Goal: Task Accomplishment & Management: Complete application form

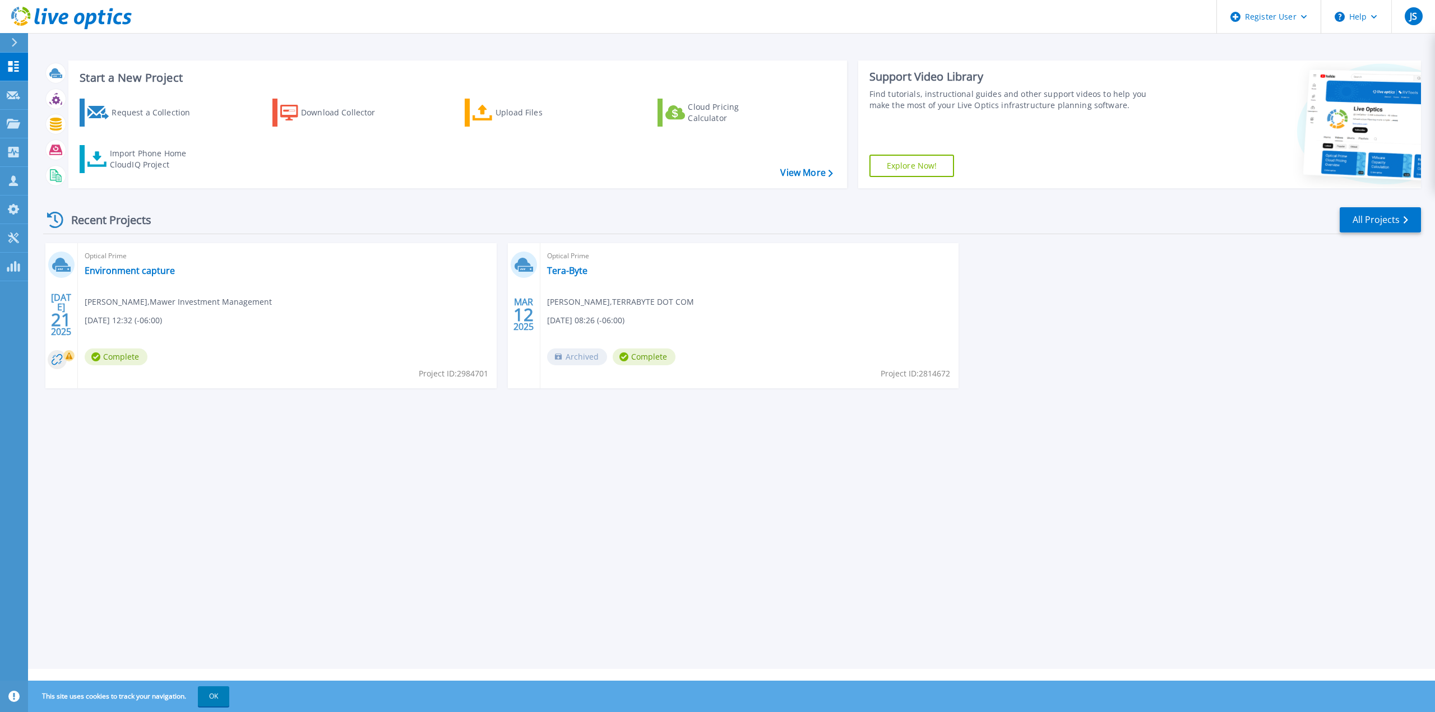
click at [20, 39] on div at bounding box center [19, 42] width 18 height 19
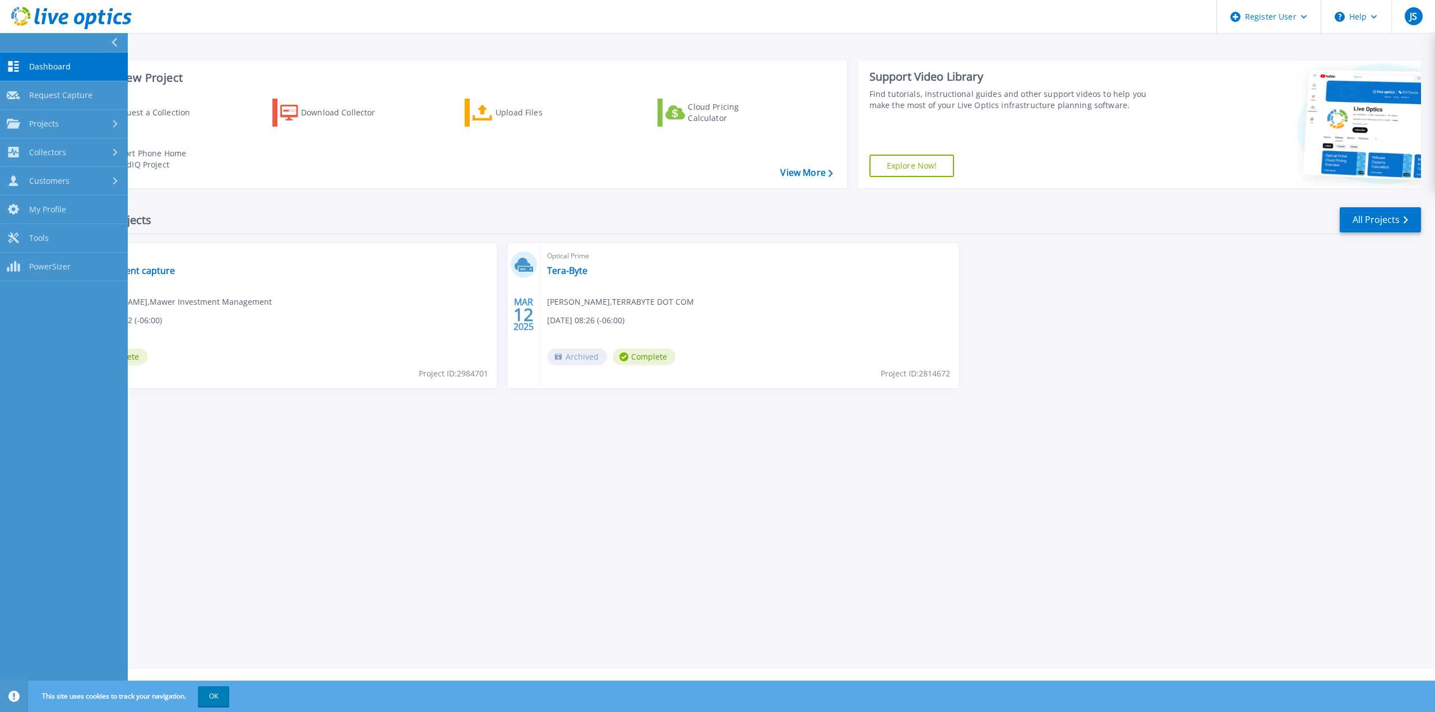
click at [107, 43] on button at bounding box center [64, 43] width 128 height 20
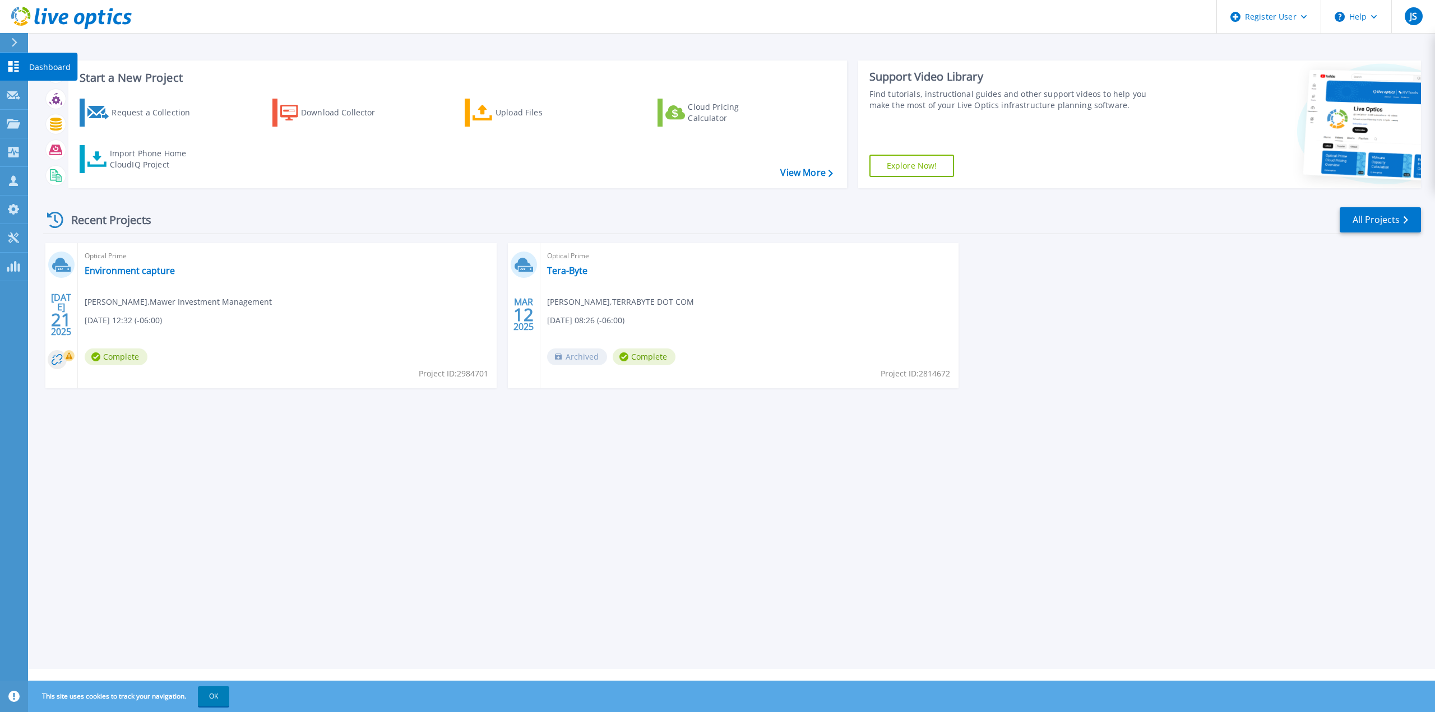
click at [12, 66] on icon at bounding box center [13, 66] width 13 height 11
click at [17, 43] on icon at bounding box center [14, 42] width 6 height 9
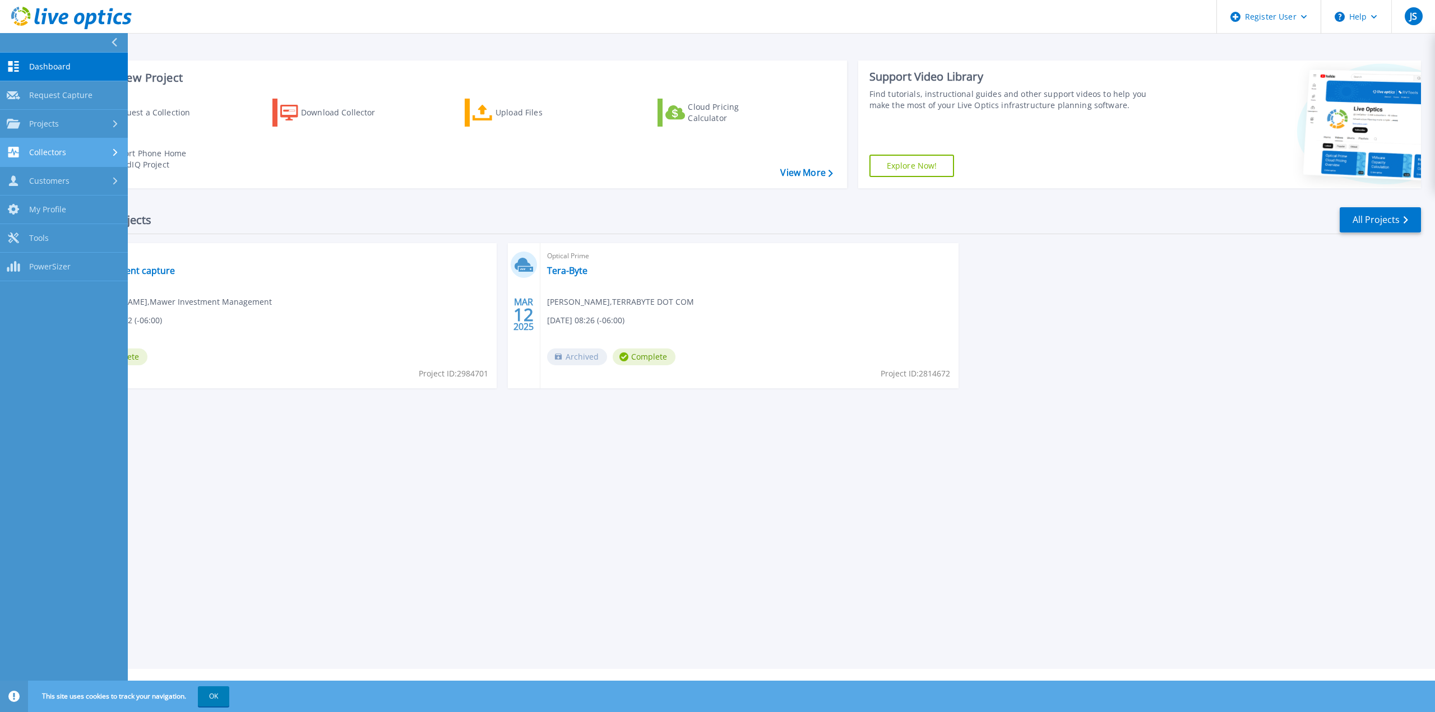
click at [68, 146] on link "Collectors Collectors" at bounding box center [64, 152] width 128 height 29
click at [63, 131] on link "Projects Projects" at bounding box center [64, 124] width 128 height 29
click at [67, 145] on link "Search Projects" at bounding box center [64, 152] width 128 height 29
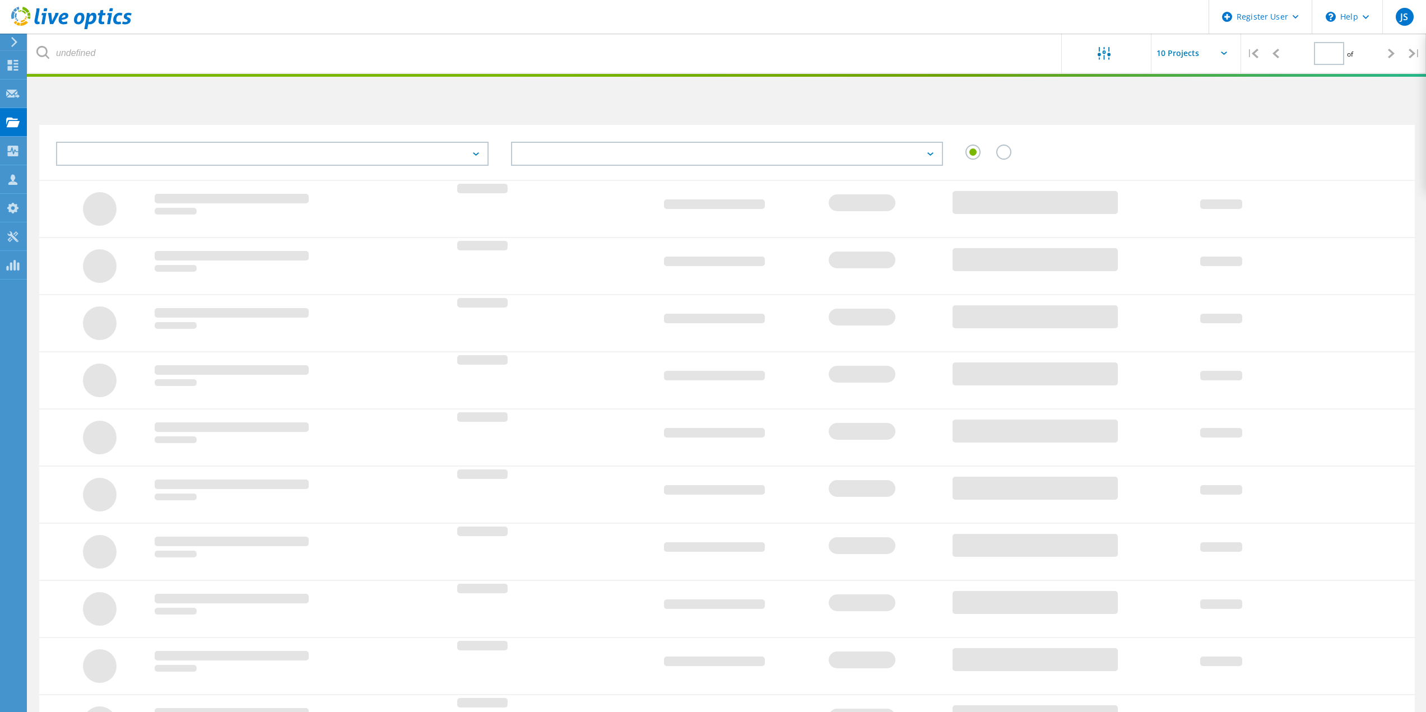
type input "1"
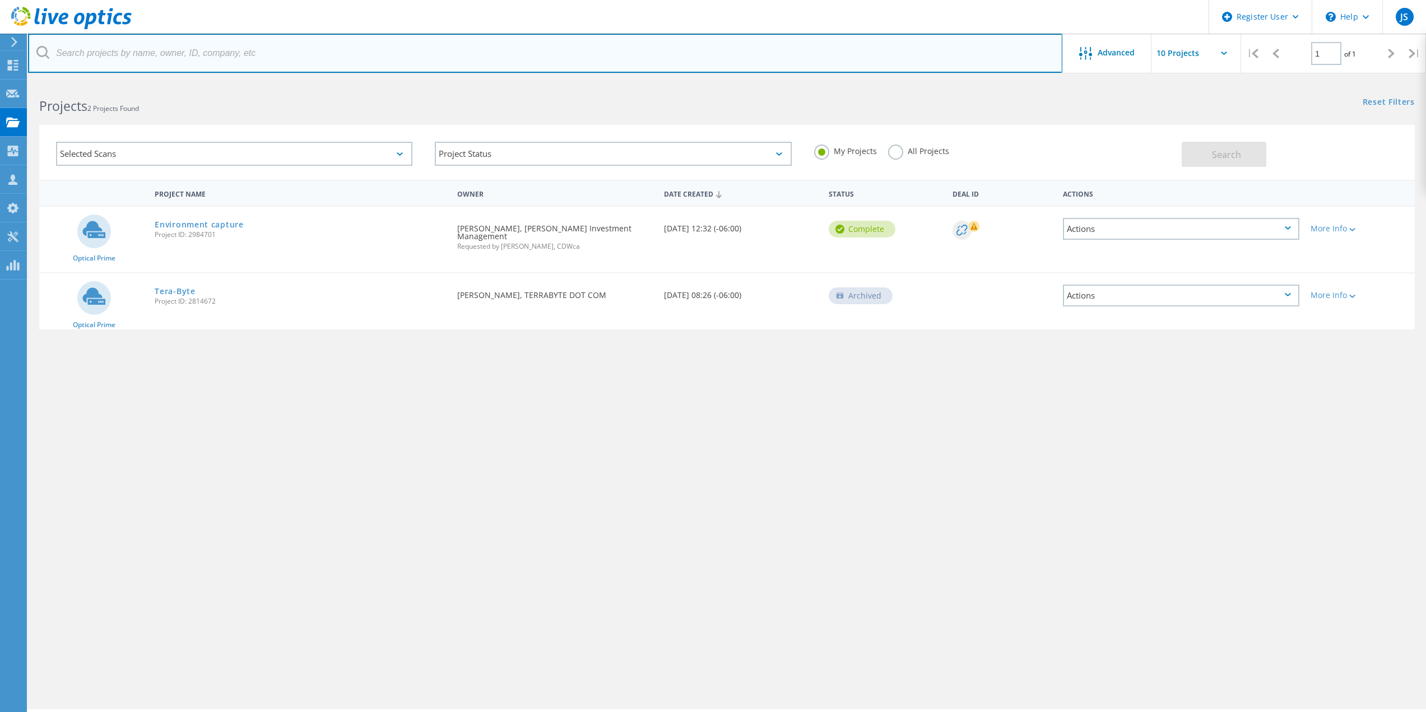
click at [205, 49] on input "text" at bounding box center [545, 53] width 1034 height 39
paste input "hshah@javaholdings.ca"
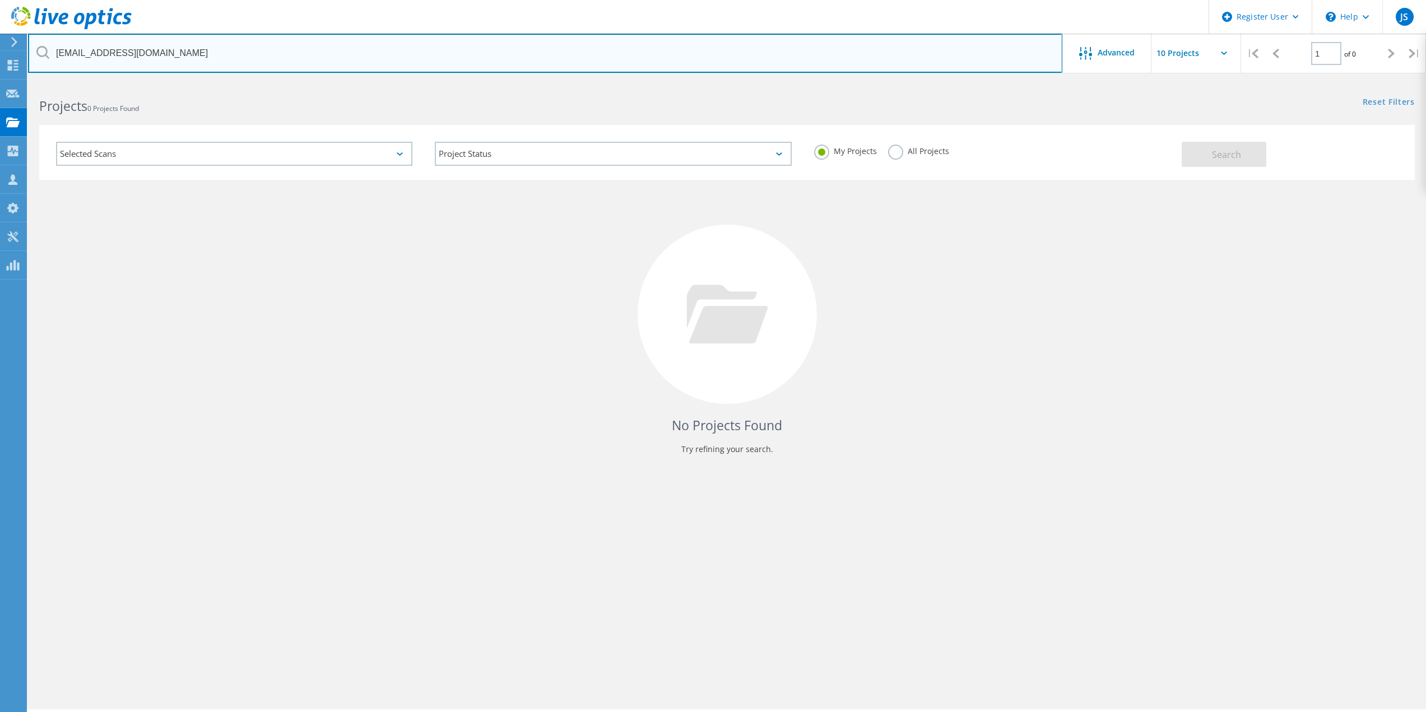
drag, startPoint x: 89, startPoint y: 57, endPoint x: 29, endPoint y: 58, distance: 60.0
click at [29, 58] on input "hshah@javaholdings.ca" at bounding box center [545, 53] width 1034 height 39
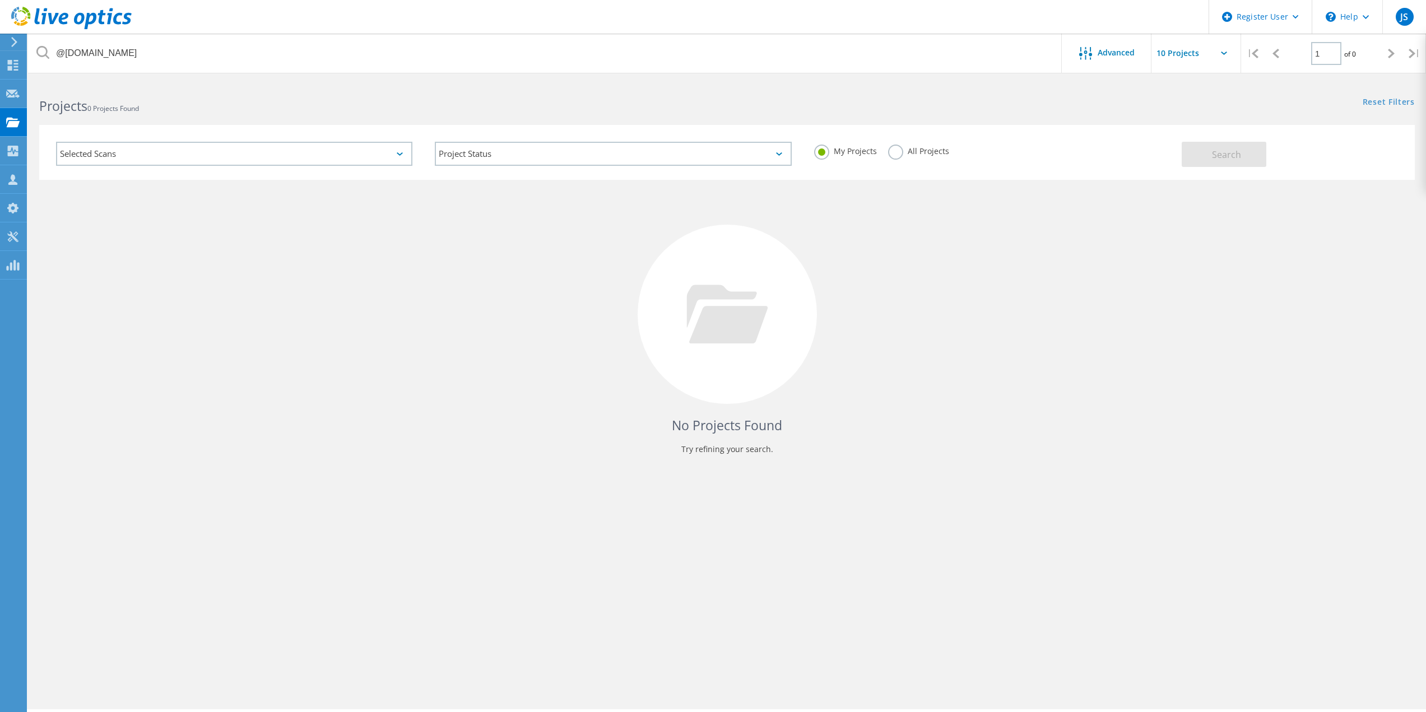
click at [906, 154] on label "All Projects" at bounding box center [918, 150] width 61 height 11
click at [0, 0] on input "All Projects" at bounding box center [0, 0] width 0 height 0
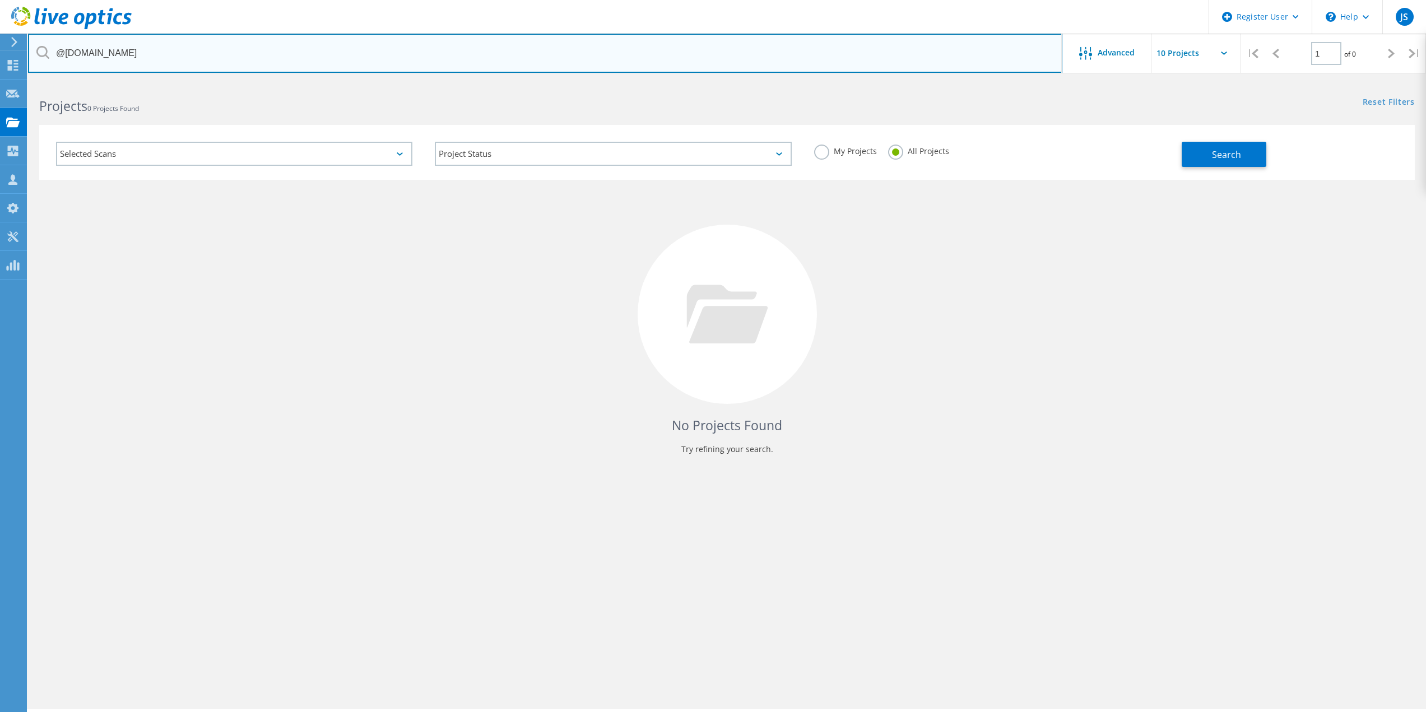
click at [186, 46] on input "@javaholdings.ca" at bounding box center [545, 53] width 1034 height 39
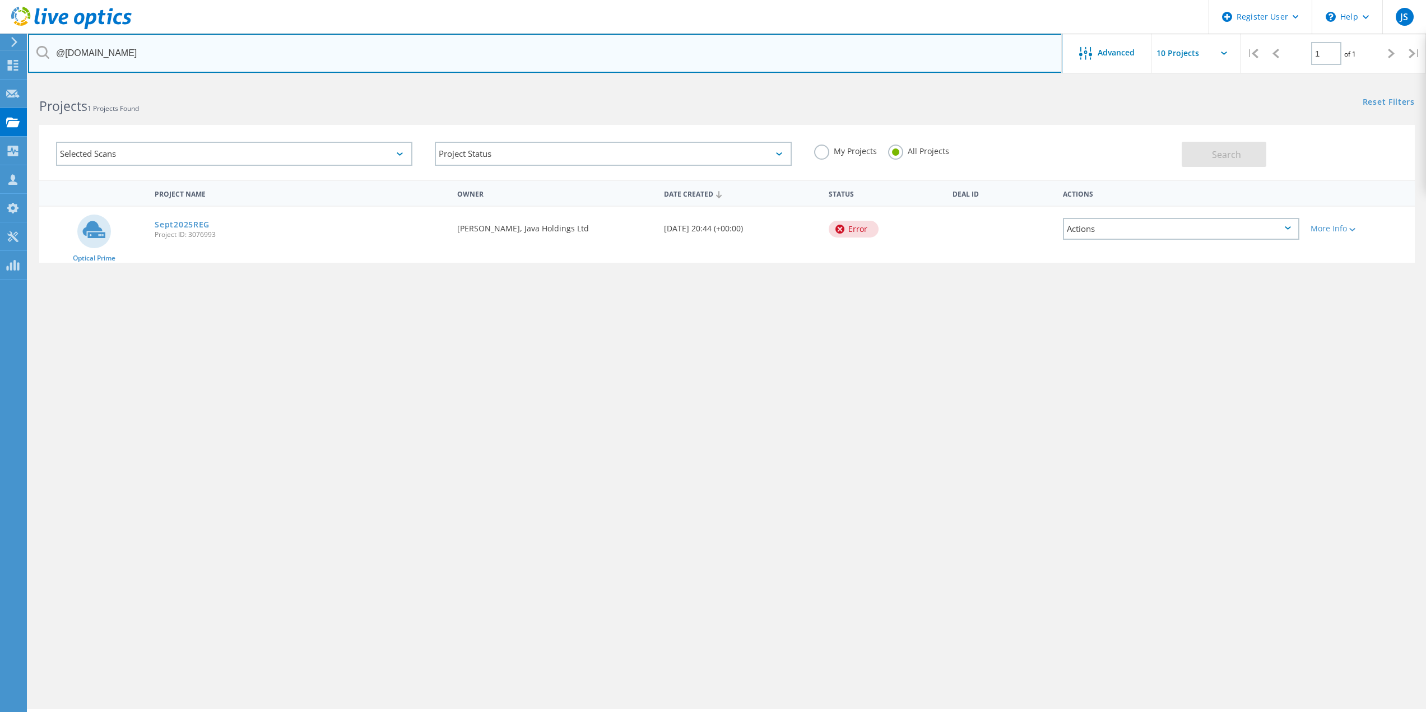
click at [154, 53] on input "@javaholdings.ca" at bounding box center [545, 53] width 1034 height 39
paste input "hshah"
type input "hshah@javaholdings.ca"
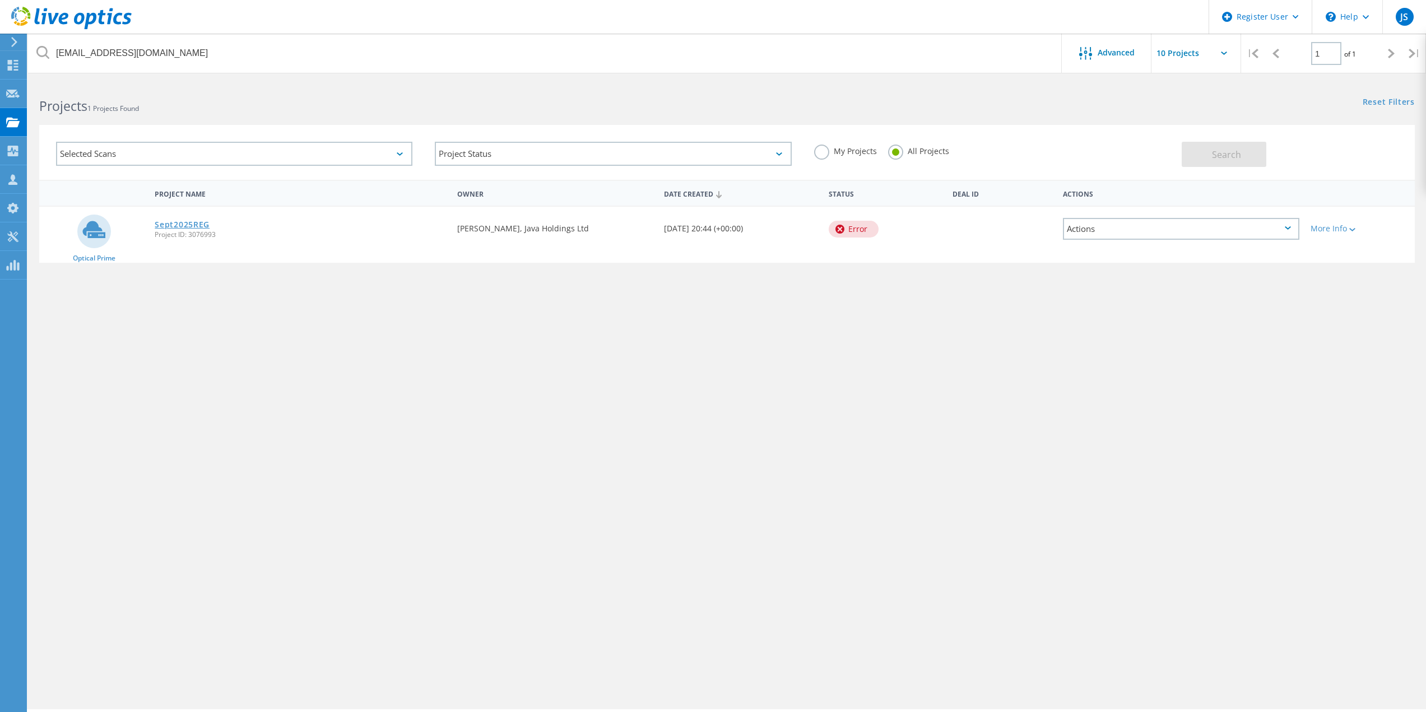
click at [186, 223] on link "Sept2025REG" at bounding box center [182, 225] width 55 height 8
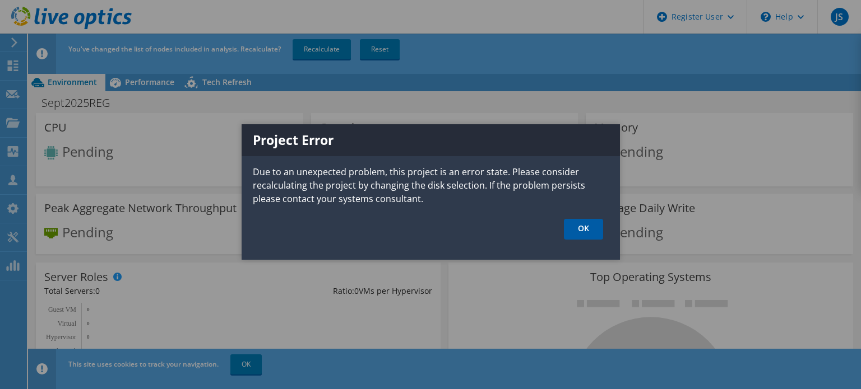
click at [571, 236] on link "OK" at bounding box center [583, 229] width 39 height 21
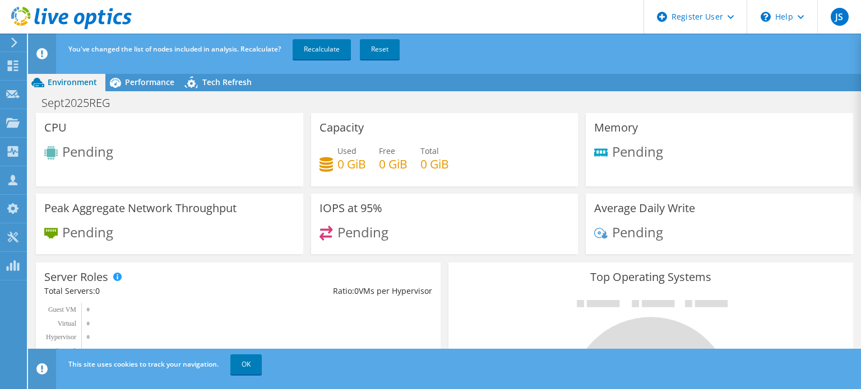
click at [91, 11] on icon at bounding box center [71, 18] width 120 height 23
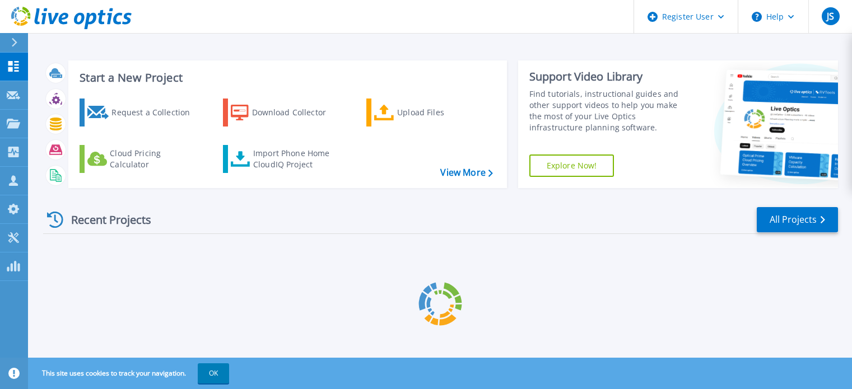
click at [4, 60] on link "Dashboard Dashboard" at bounding box center [14, 67] width 28 height 29
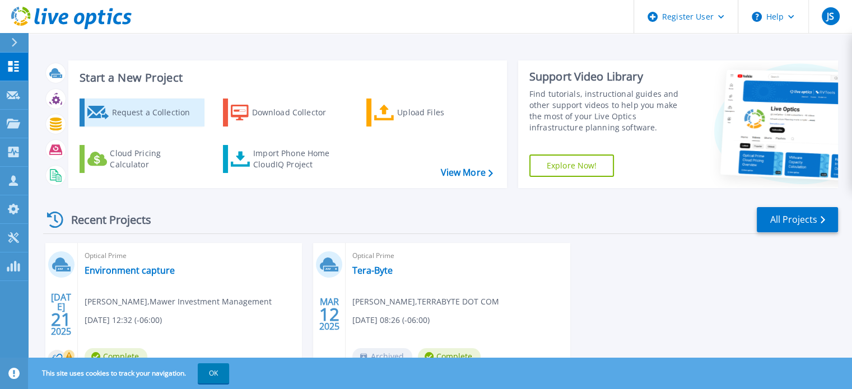
click at [127, 108] on div "Request a Collection" at bounding box center [157, 112] width 90 height 22
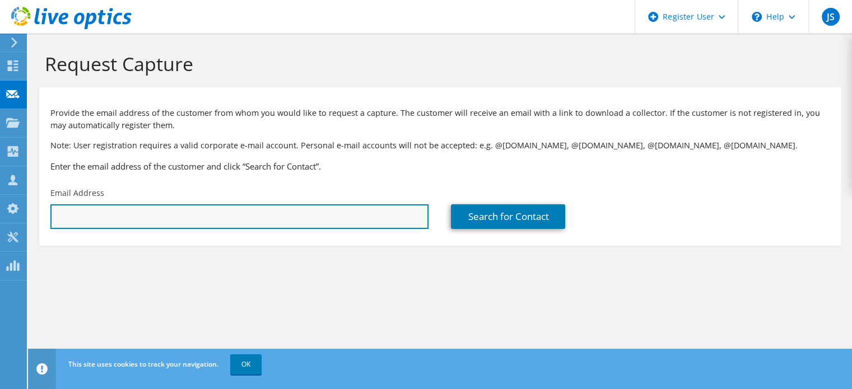
click at [204, 224] on input "text" at bounding box center [239, 217] width 378 height 25
click at [240, 224] on input "text" at bounding box center [239, 217] width 378 height 25
type input "hshah@javaholdings.ca"
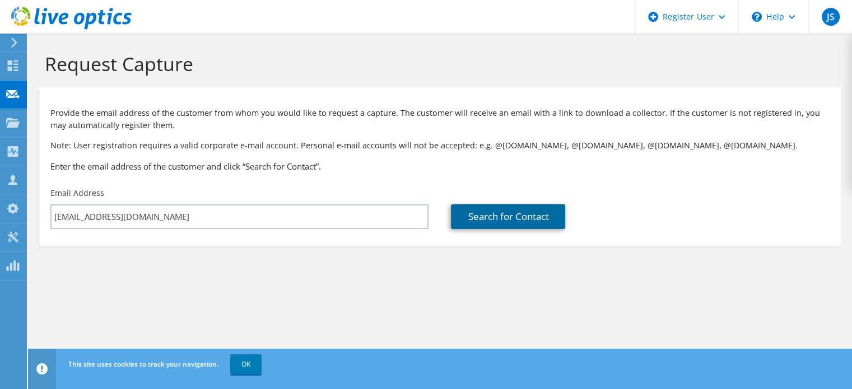
click at [475, 226] on link "Search for Contact" at bounding box center [508, 217] width 114 height 25
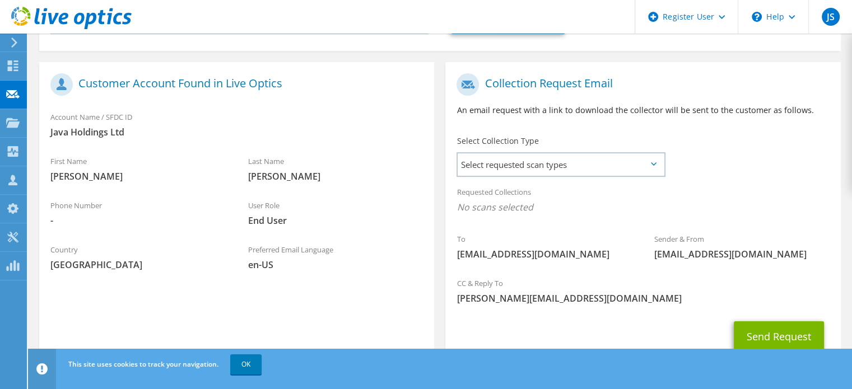
scroll to position [236, 0]
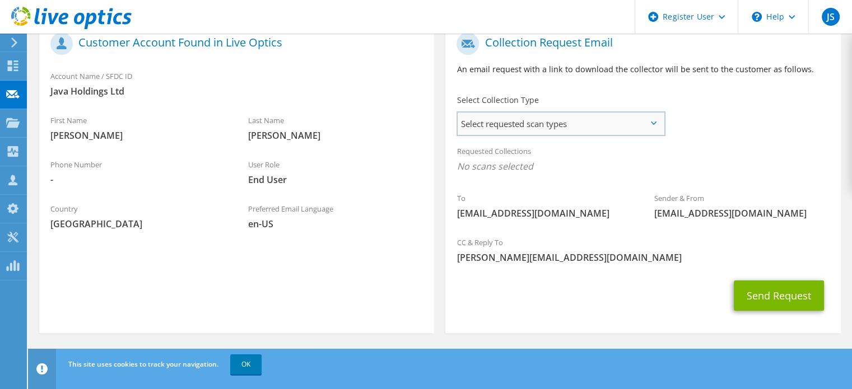
click at [505, 128] on span "Select requested scan types" at bounding box center [561, 124] width 206 height 22
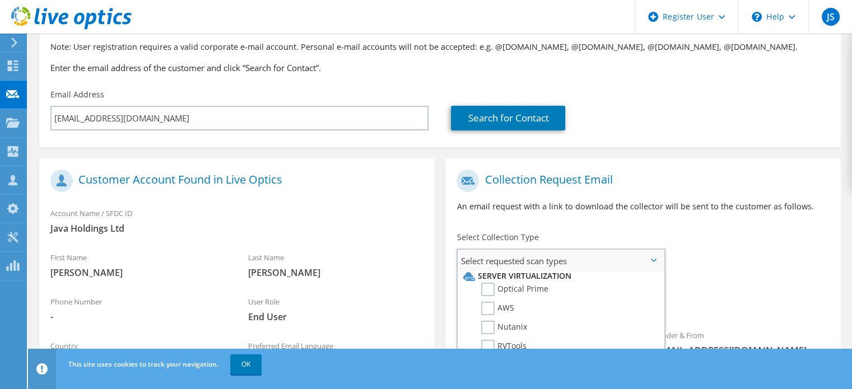
scroll to position [2, 0]
click at [500, 291] on label "Optical Prime" at bounding box center [514, 293] width 67 height 13
click at [0, 0] on input "Optical Prime" at bounding box center [0, 0] width 0 height 0
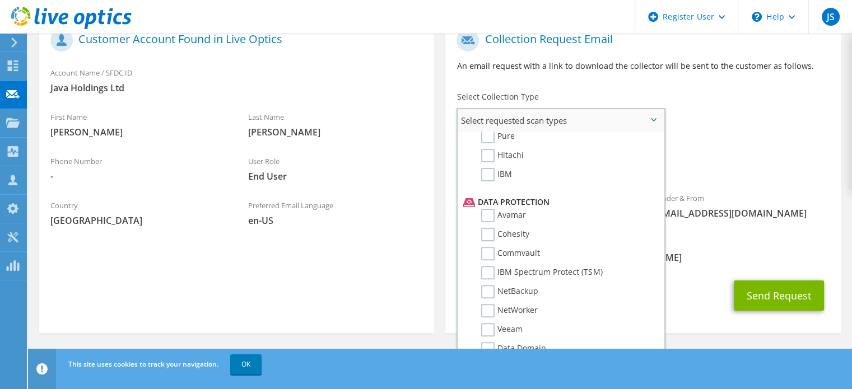
scroll to position [480, 0]
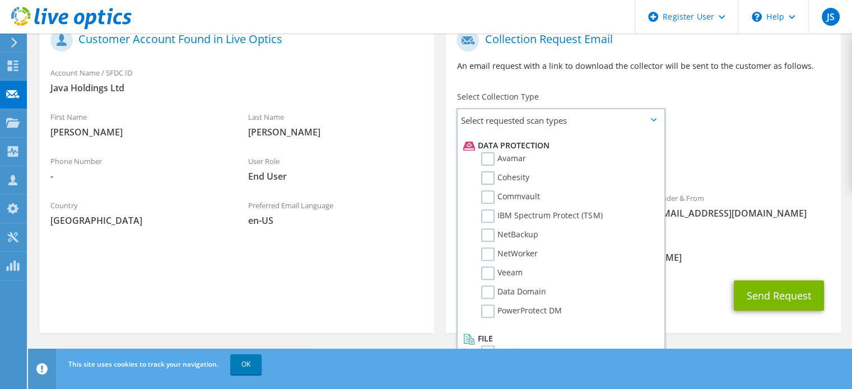
click at [693, 152] on div "Requested Collections No scans selected Optical Prime" at bounding box center [643, 158] width 395 height 45
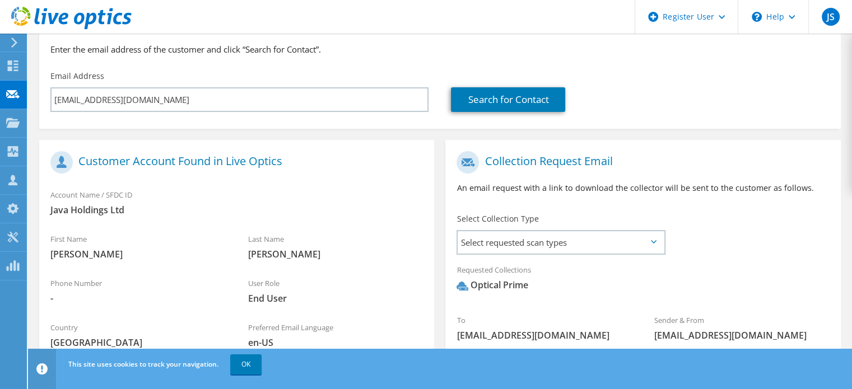
scroll to position [114, 0]
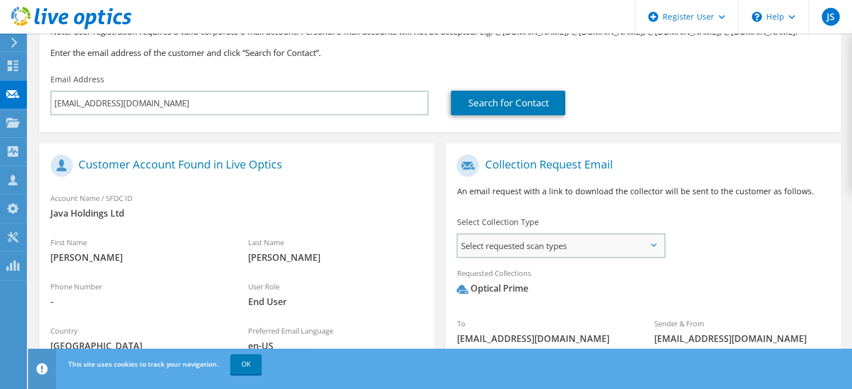
click at [564, 253] on span "Select requested scan types" at bounding box center [561, 246] width 206 height 22
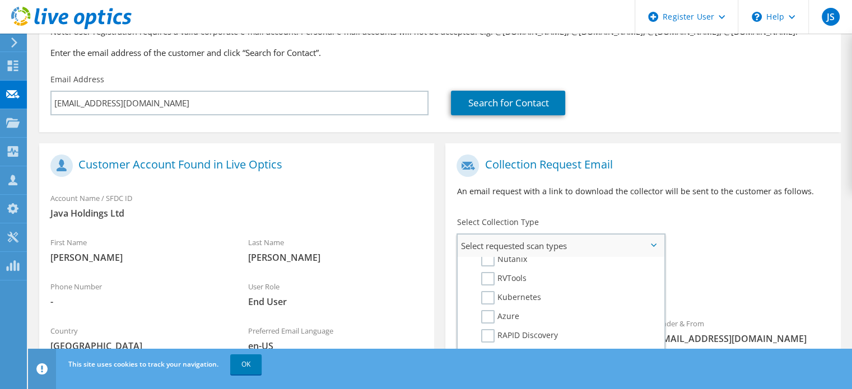
scroll to position [0, 0]
click at [698, 250] on div "To hshah@javaholdings.ca Sender & From liveoptics@liveoptics.com" at bounding box center [643, 252] width 395 height 207
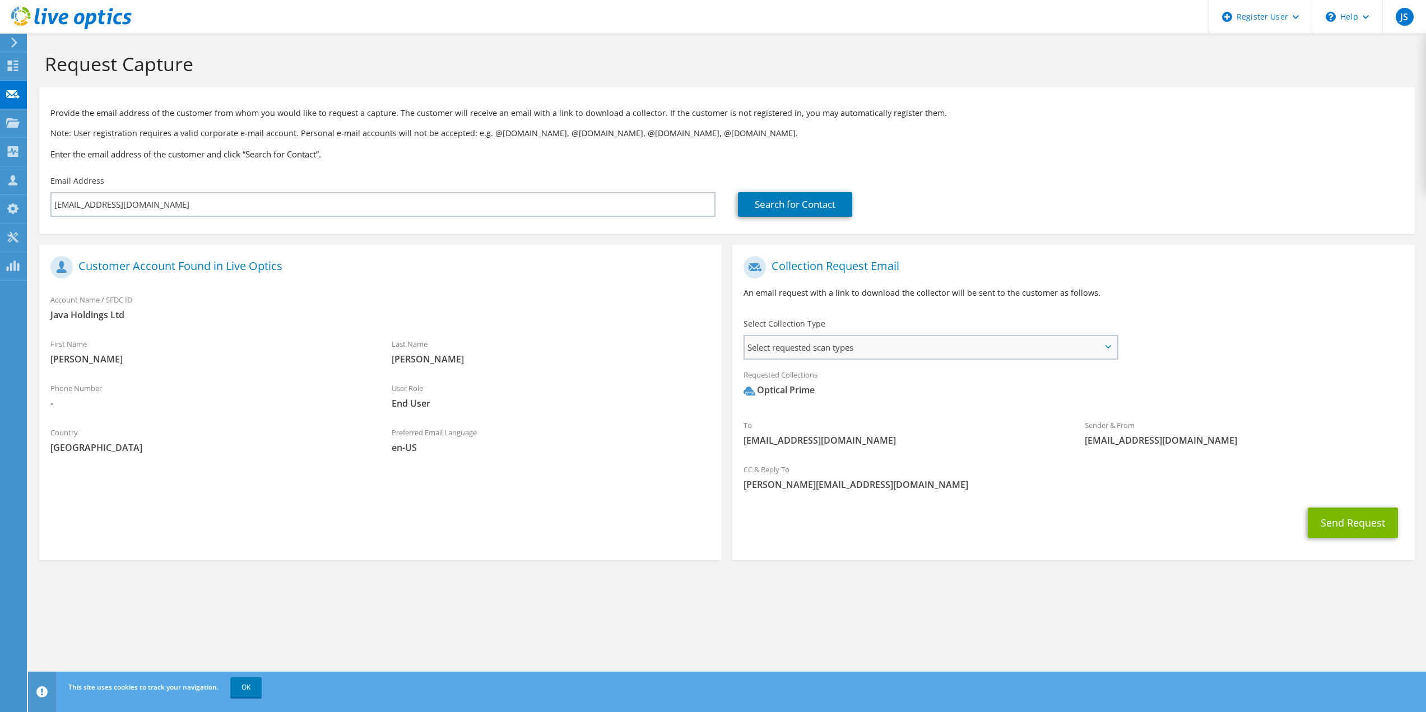
click at [824, 346] on span "Select requested scan types" at bounding box center [931, 347] width 372 height 22
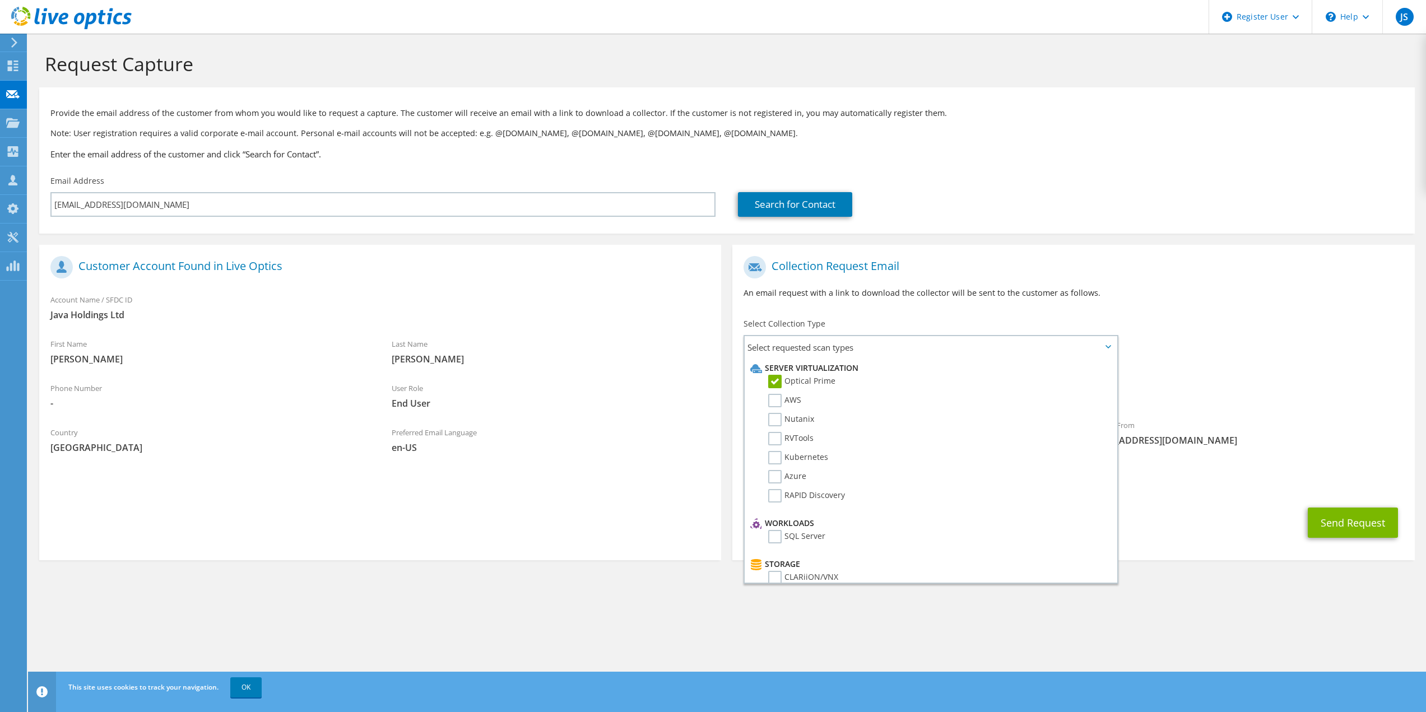
click at [852, 265] on h1 "Collection Request Email" at bounding box center [1071, 267] width 654 height 22
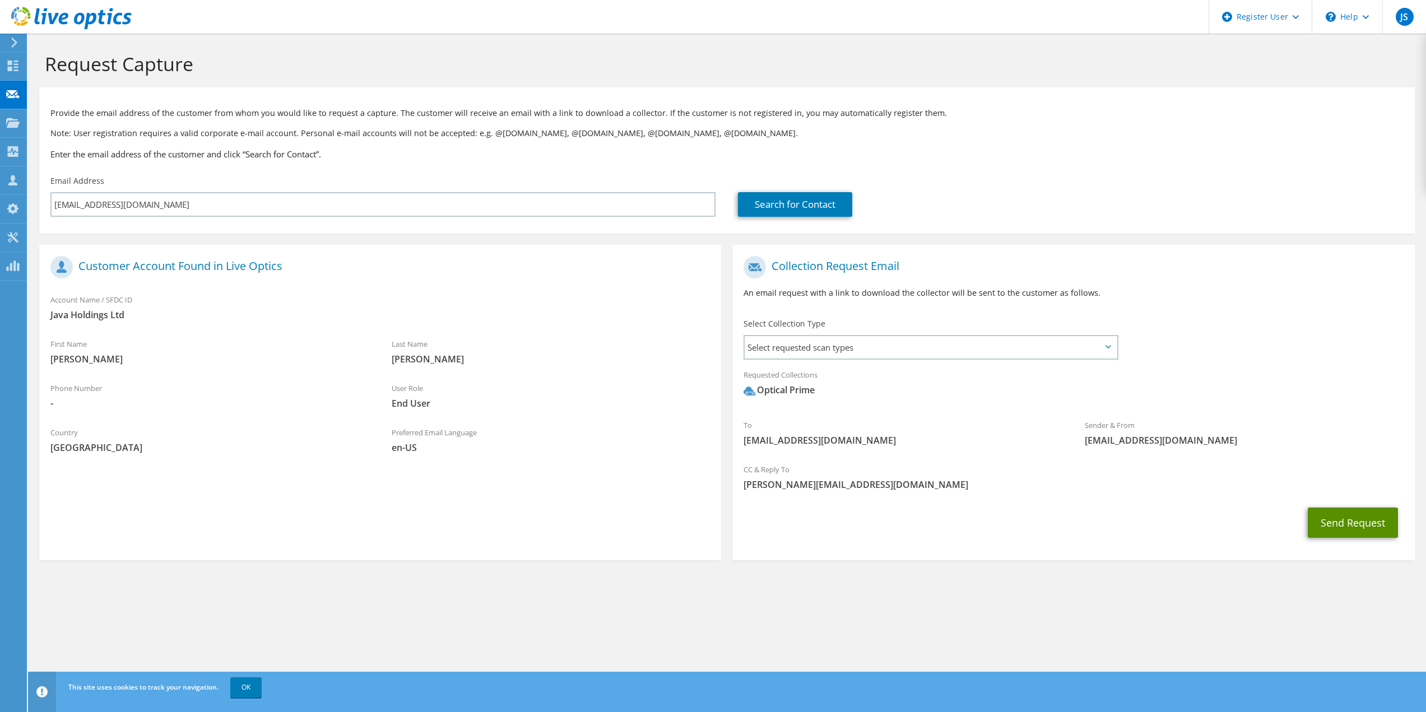
click at [852, 389] on button "Send Request" at bounding box center [1353, 523] width 90 height 30
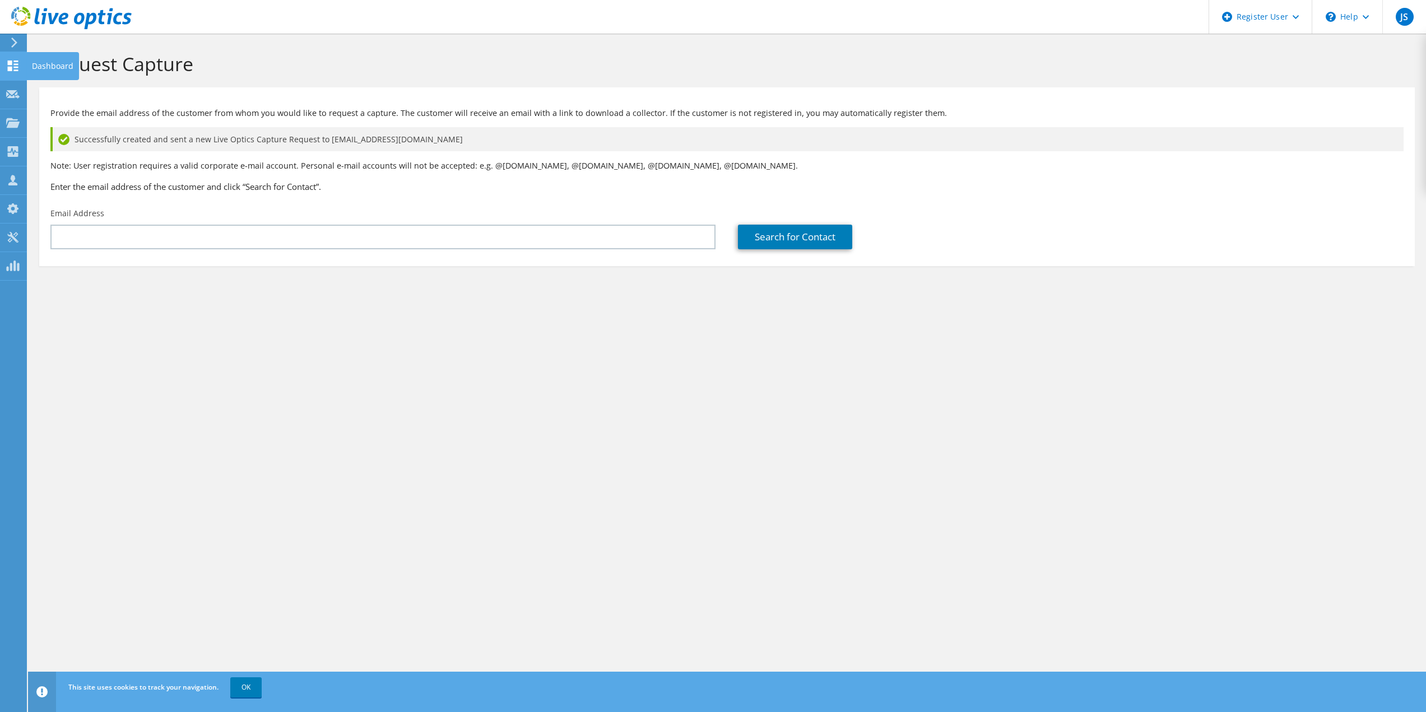
drag, startPoint x: 9, startPoint y: 64, endPoint x: 21, endPoint y: 71, distance: 13.6
click at [9, 64] on use at bounding box center [13, 66] width 11 height 11
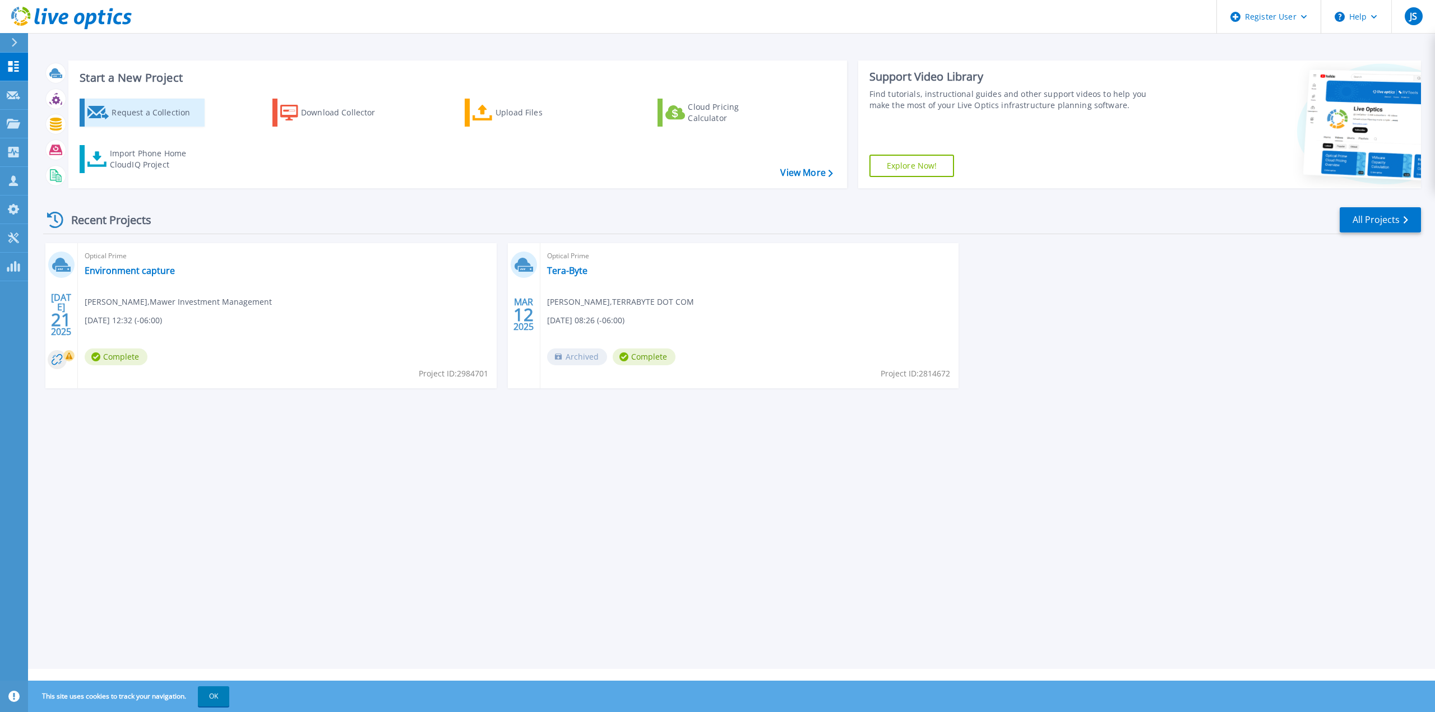
click at [169, 110] on div "Request a Collection" at bounding box center [157, 112] width 90 height 22
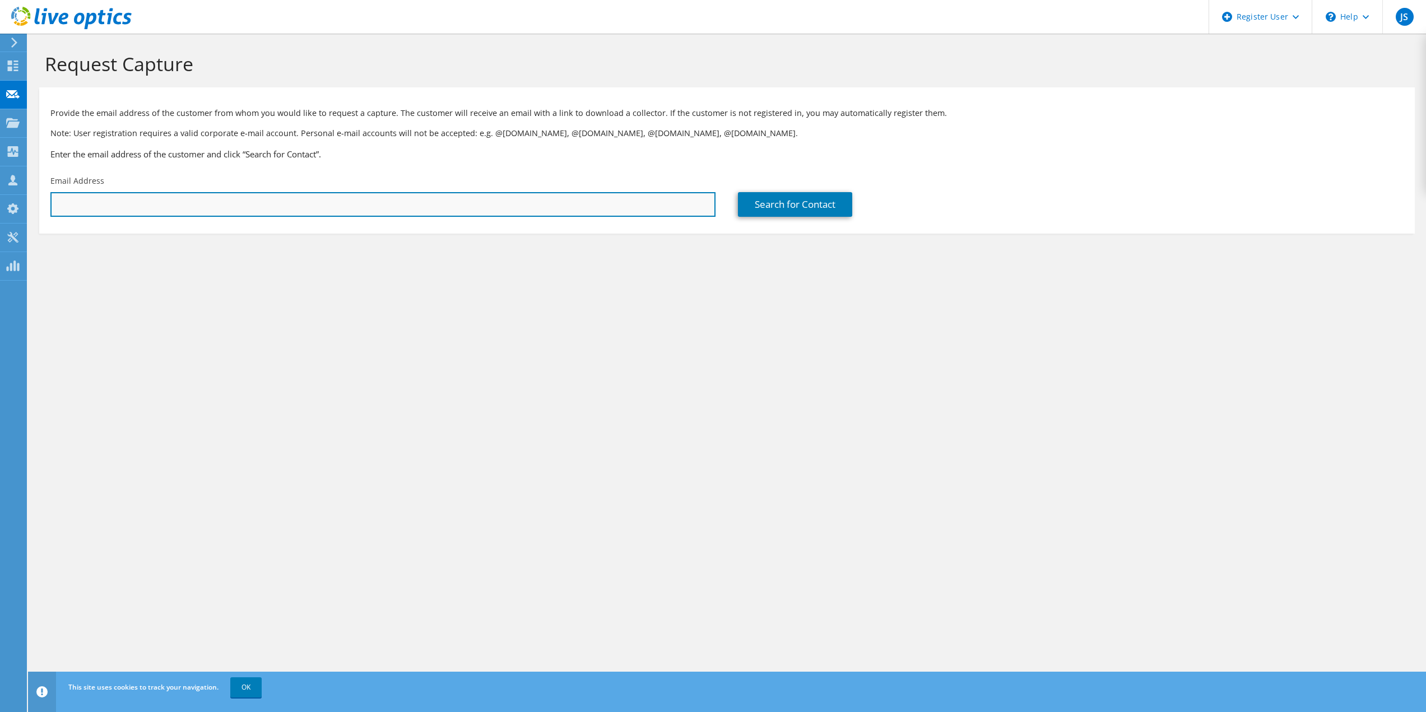
click at [280, 194] on input "text" at bounding box center [382, 204] width 665 height 25
click at [286, 203] on input "text" at bounding box center [382, 204] width 665 height 25
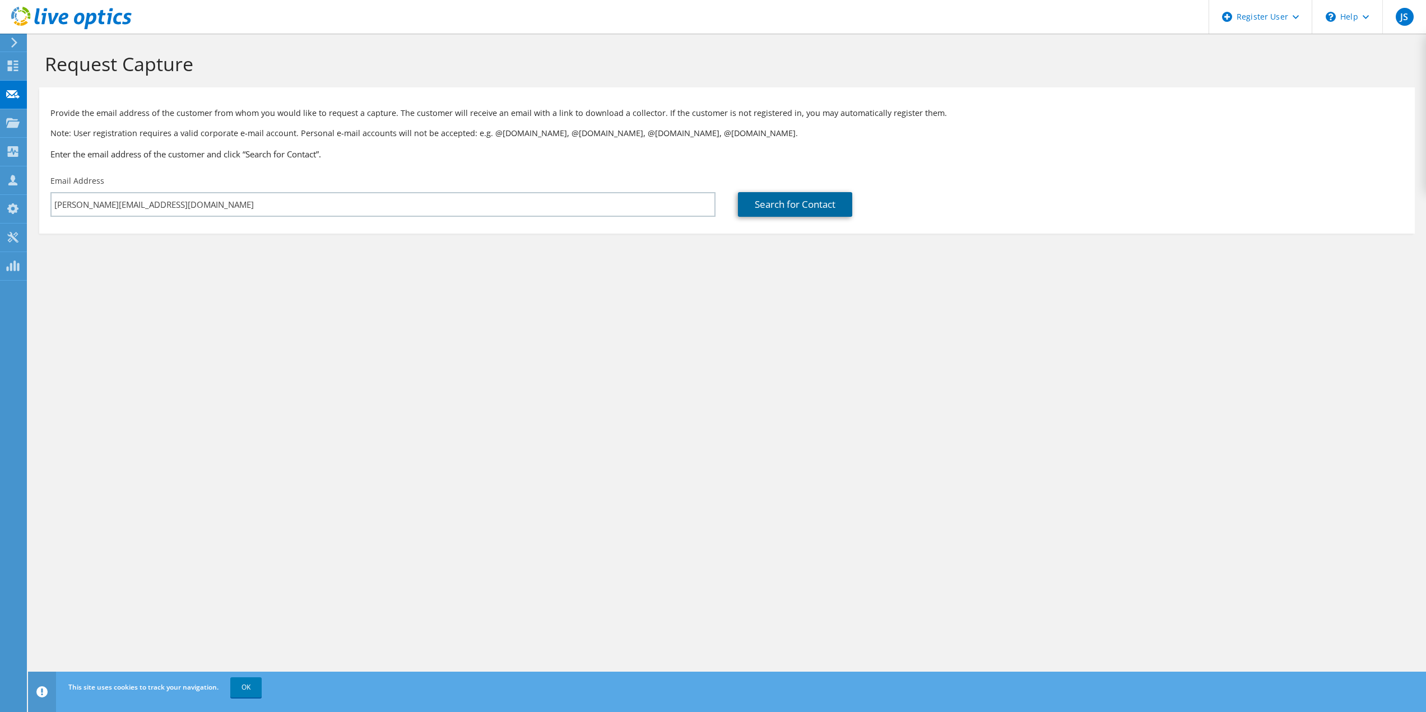
click at [769, 206] on link "Search for Contact" at bounding box center [795, 204] width 114 height 25
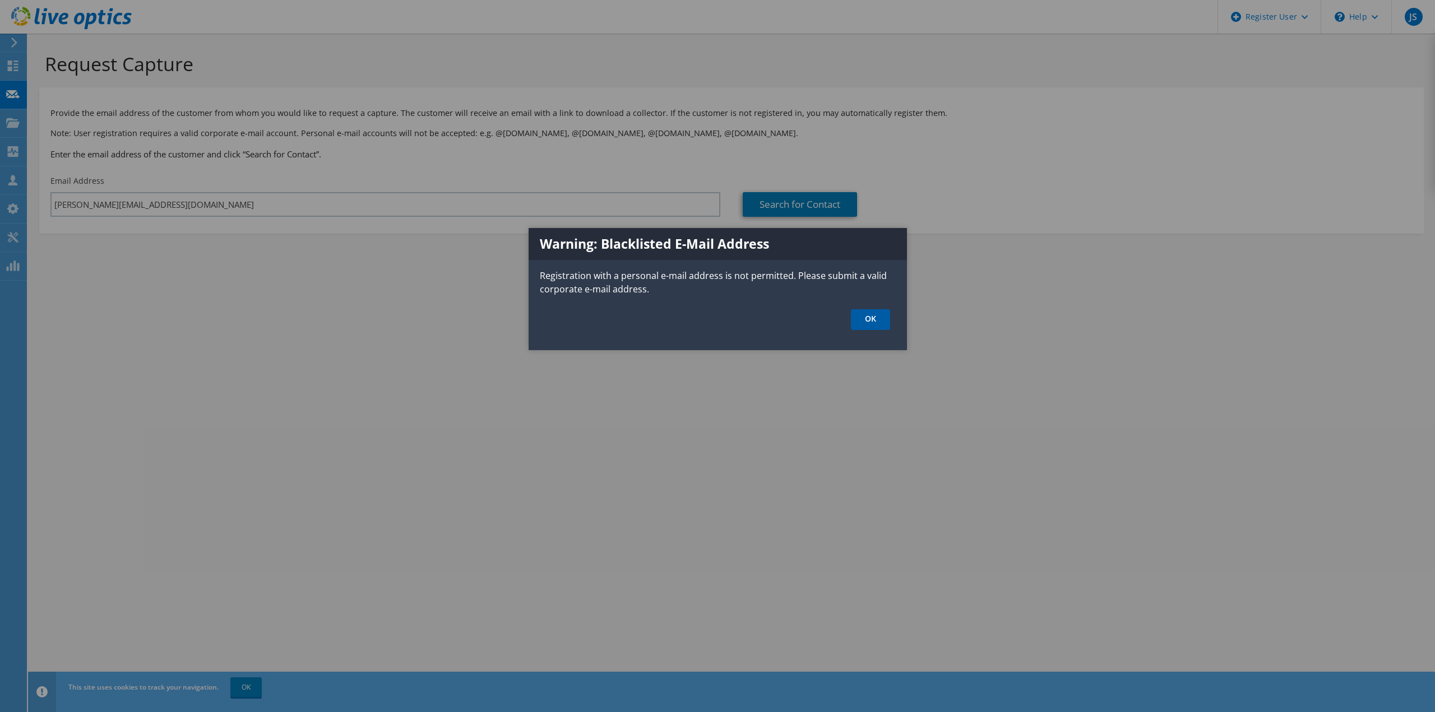
click at [873, 320] on link "OK" at bounding box center [870, 319] width 39 height 21
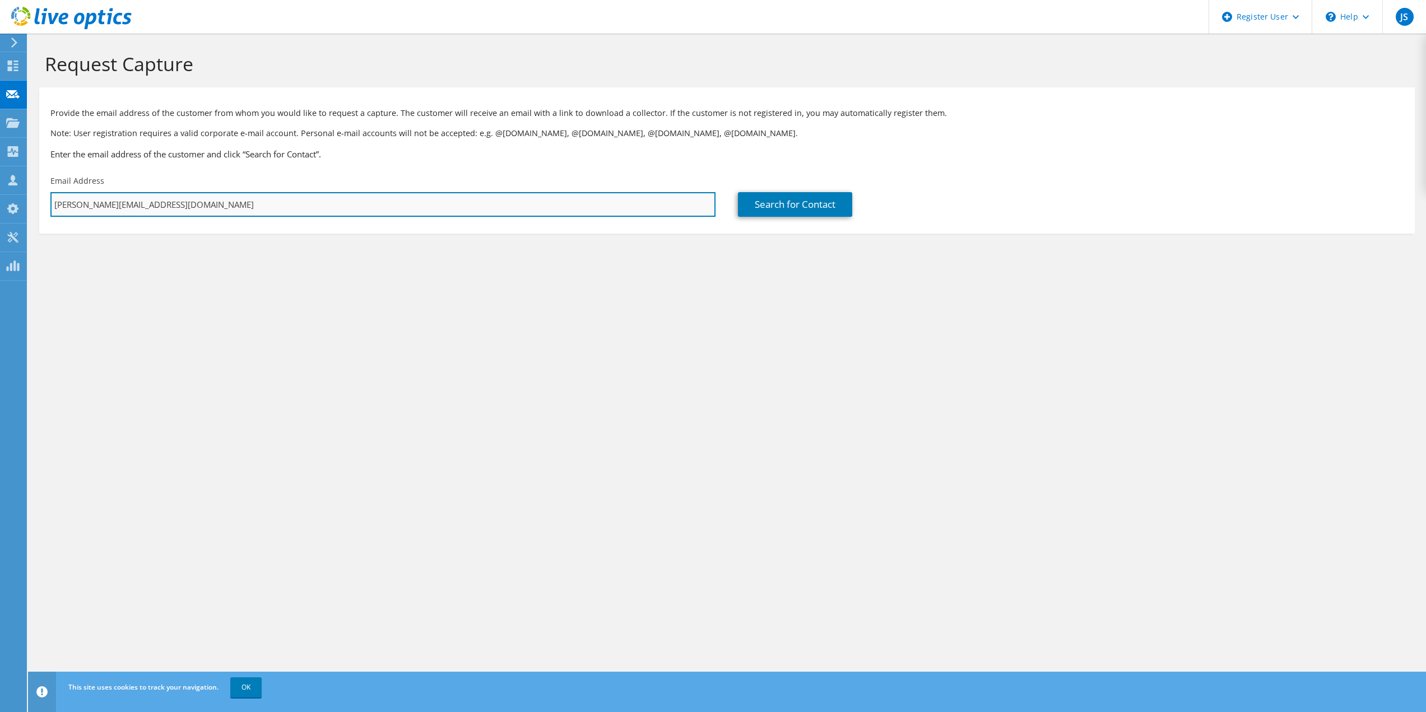
click at [502, 206] on input "jeffery.sole@outlook.com" at bounding box center [382, 204] width 665 height 25
type input "hshah@javaholdings.ca"
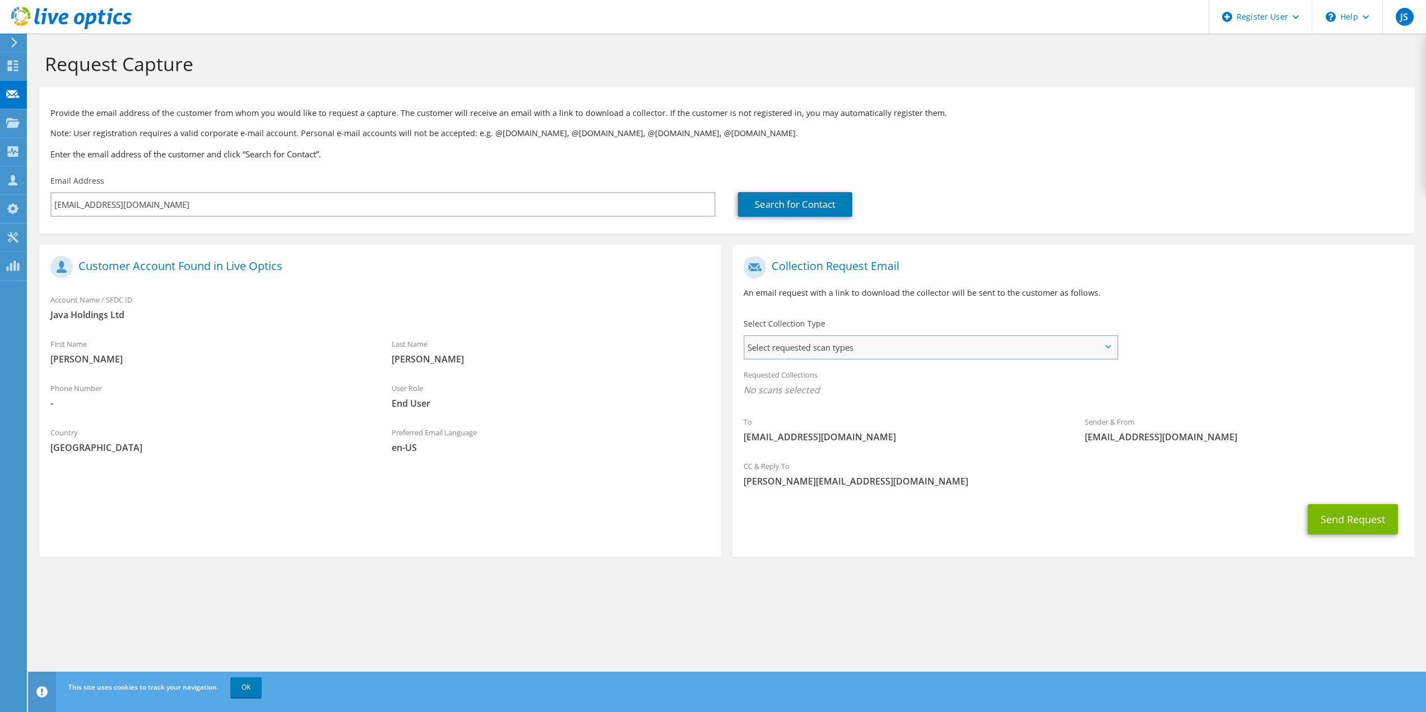
click at [803, 347] on span "Select requested scan types" at bounding box center [931, 347] width 372 height 22
